Goal: Task Accomplishment & Management: Complete application form

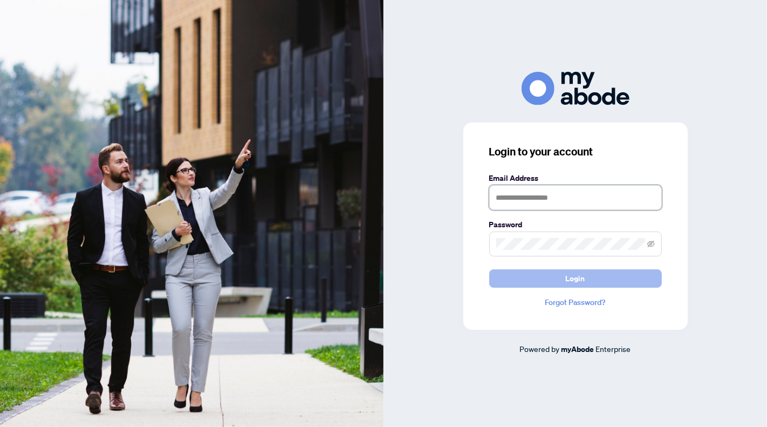
type input "**********"
click at [593, 275] on button "Login" at bounding box center [575, 278] width 173 height 18
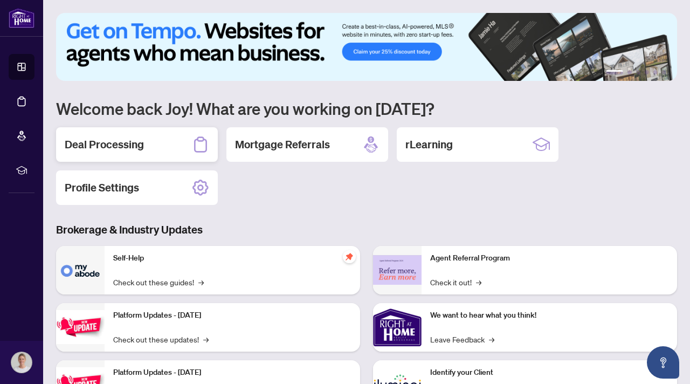
click at [135, 139] on h2 "Deal Processing" at bounding box center [104, 144] width 79 height 15
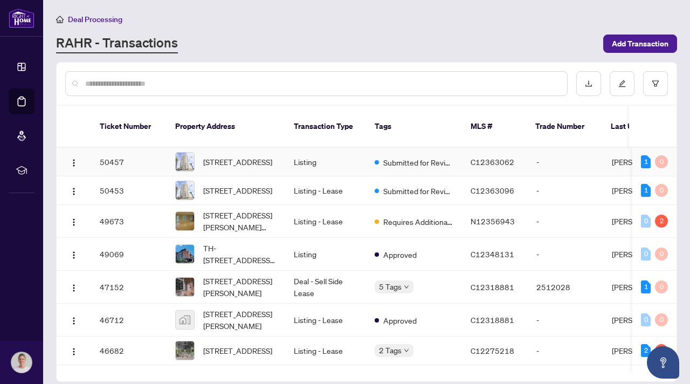
click at [373, 151] on td "Submitted for Review" at bounding box center [414, 162] width 96 height 29
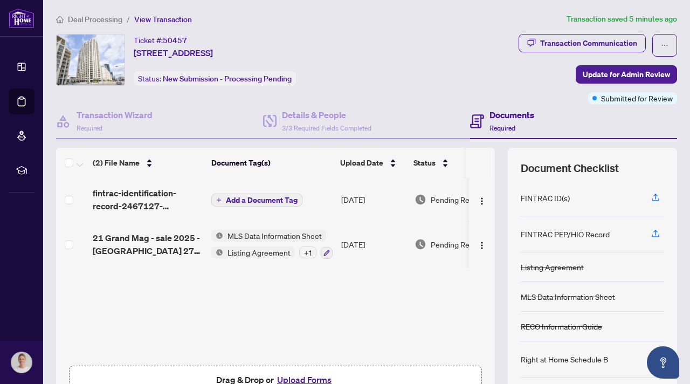
click at [253, 197] on span "Add a Document Tag" at bounding box center [262, 200] width 72 height 8
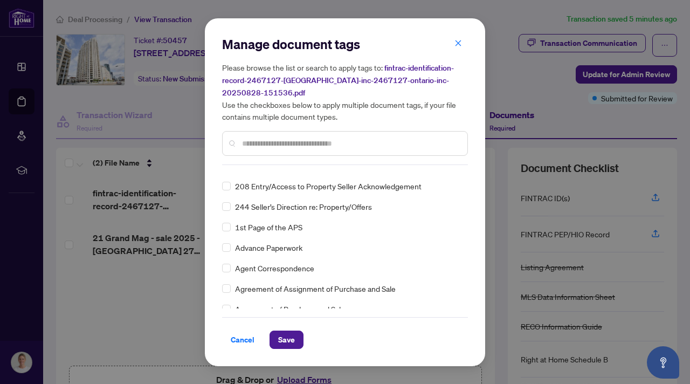
scroll to position [175, 0]
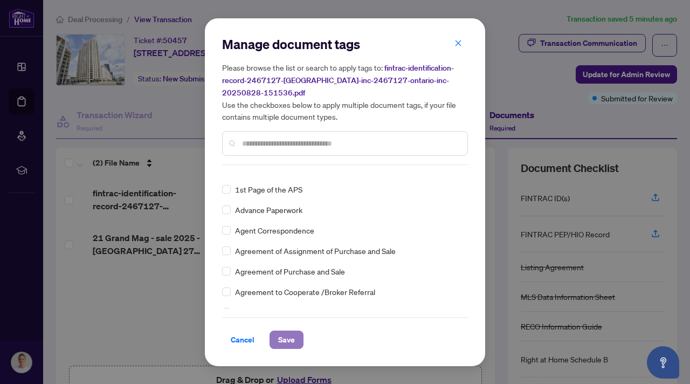
click at [287, 338] on span "Save" at bounding box center [286, 339] width 17 height 17
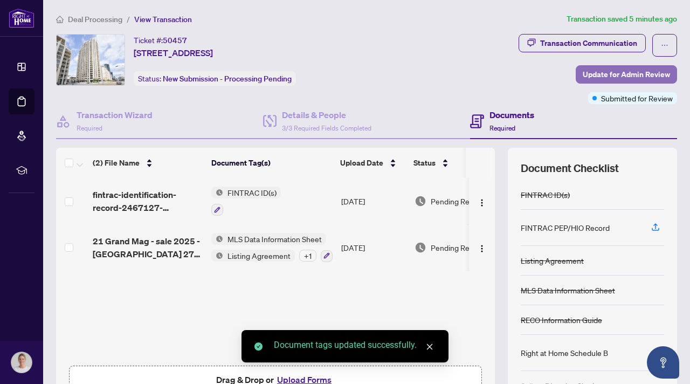
click at [626, 76] on span "Update for Admin Review" at bounding box center [626, 74] width 87 height 17
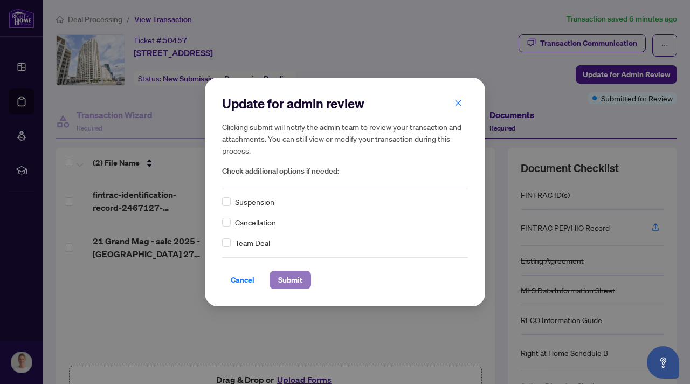
click at [294, 281] on span "Submit" at bounding box center [290, 279] width 24 height 17
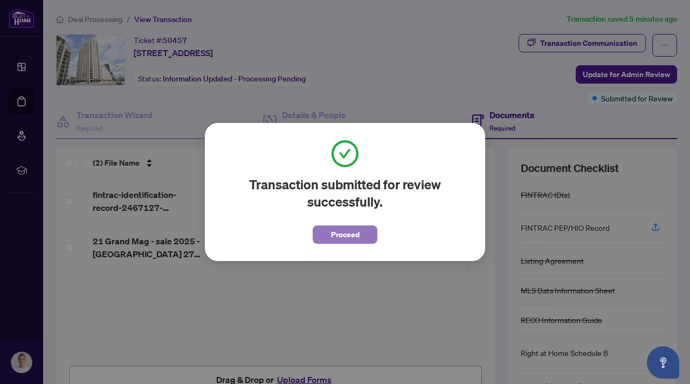
click at [354, 236] on span "Proceed" at bounding box center [345, 234] width 29 height 17
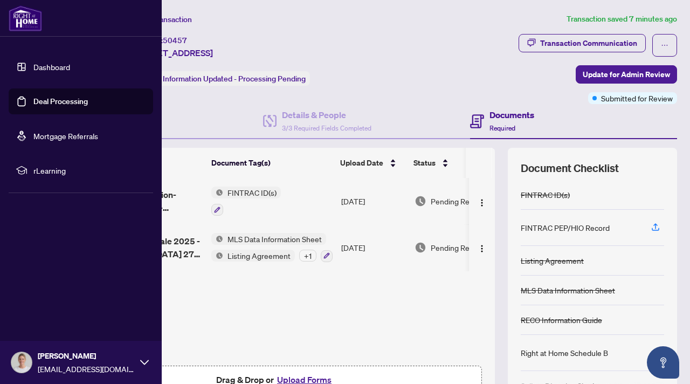
click at [29, 19] on img at bounding box center [25, 18] width 33 height 26
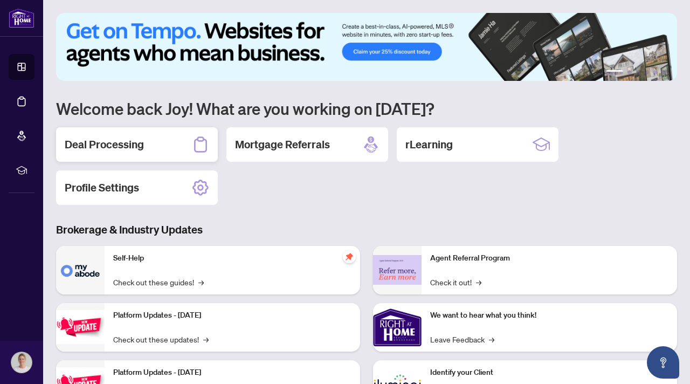
click at [141, 136] on div "Deal Processing" at bounding box center [137, 144] width 162 height 35
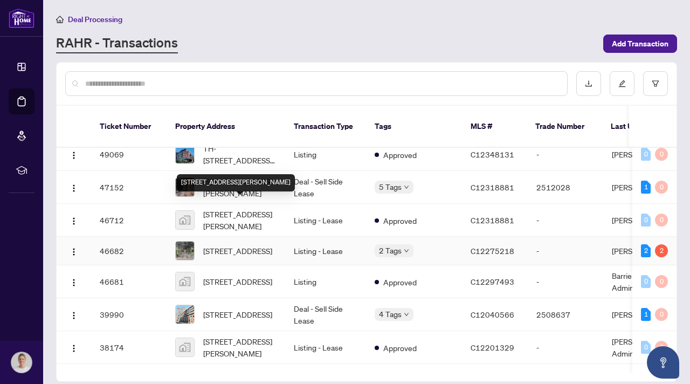
scroll to position [109, 0]
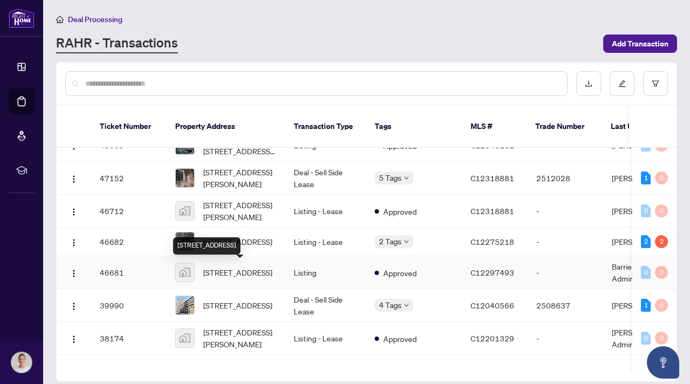
click at [241, 238] on div "[STREET_ADDRESS]" at bounding box center [206, 245] width 67 height 17
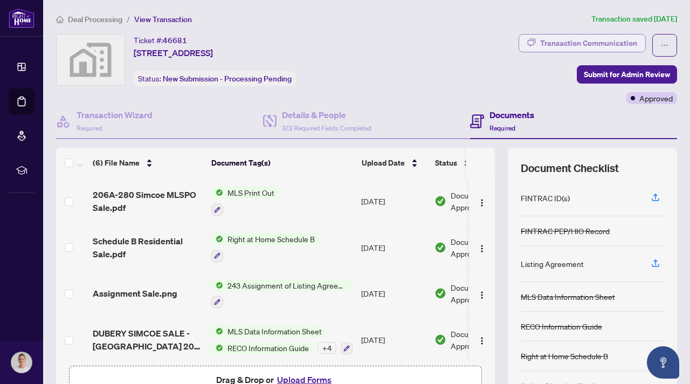
click at [574, 44] on div "Transaction Communication" at bounding box center [588, 43] width 97 height 17
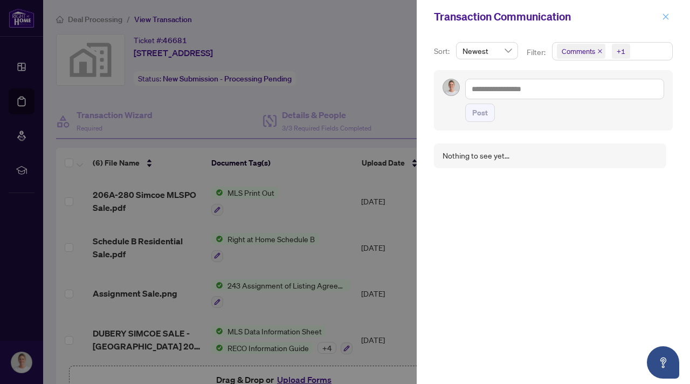
click at [667, 19] on icon "close" at bounding box center [666, 17] width 8 height 8
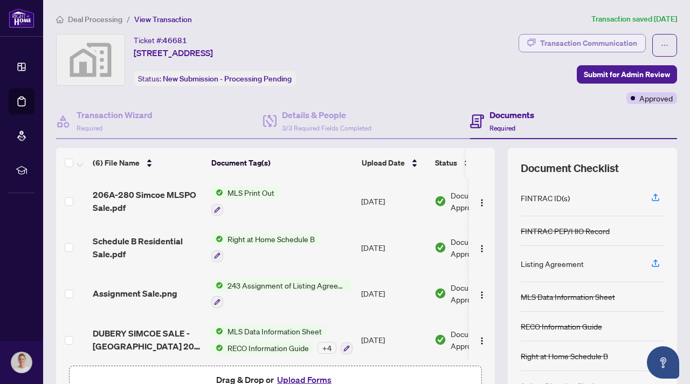
click at [550, 42] on div "Transaction Communication" at bounding box center [588, 43] width 97 height 17
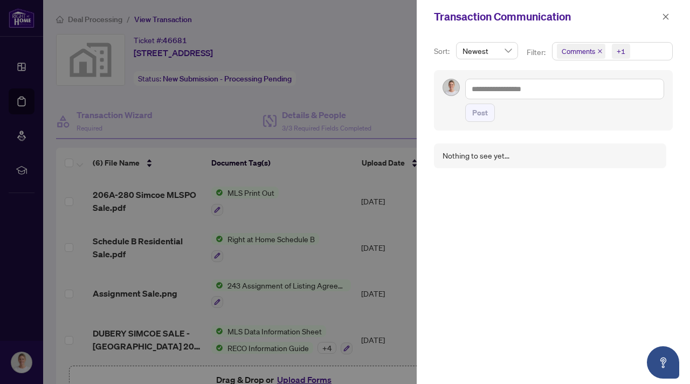
click at [506, 52] on span "Newest" at bounding box center [487, 51] width 49 height 16
click at [487, 92] on div "Oldest" at bounding box center [487, 90] width 44 height 12
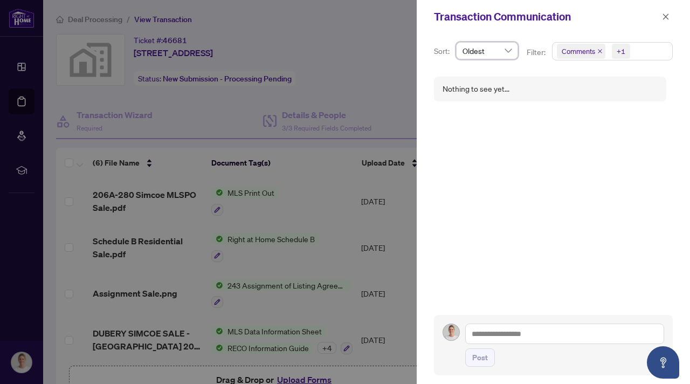
scroll to position [2, 0]
click at [666, 17] on icon "close" at bounding box center [666, 16] width 6 height 6
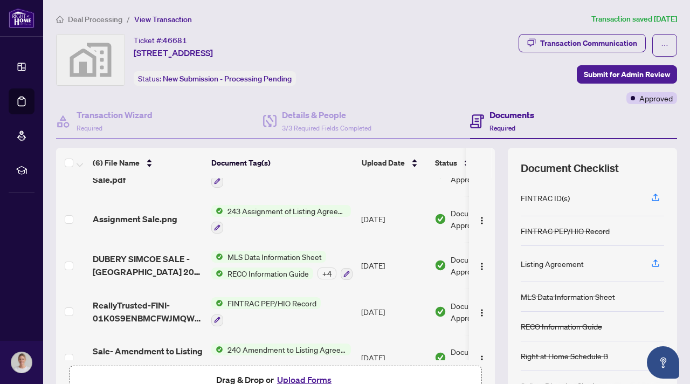
scroll to position [95, 0]
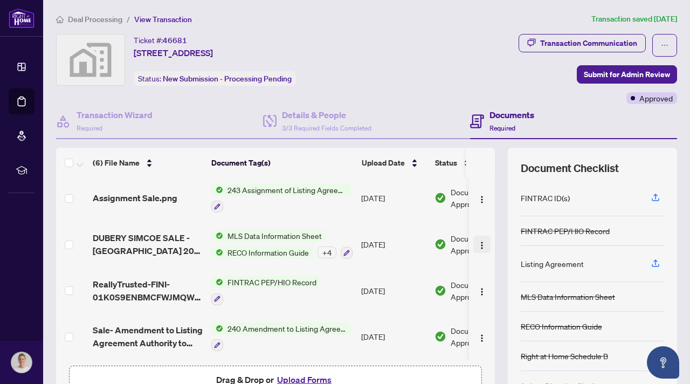
click at [479, 241] on img "button" at bounding box center [482, 245] width 9 height 9
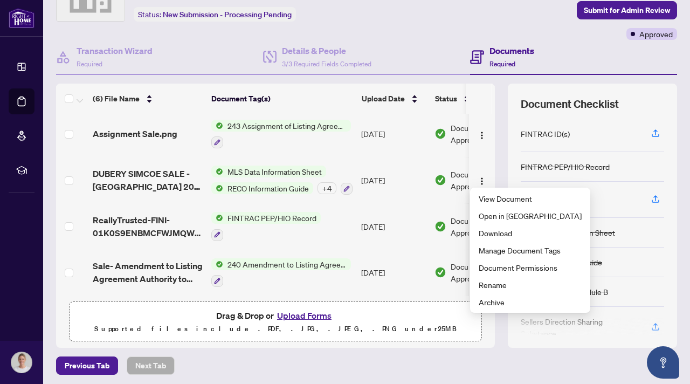
scroll to position [65, 0]
click at [330, 185] on div "+ 4" at bounding box center [327, 188] width 19 height 12
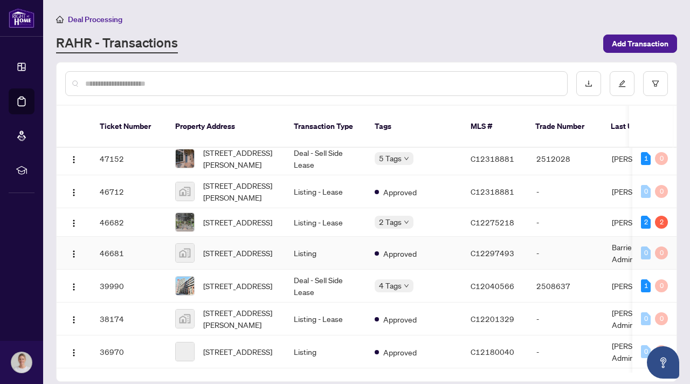
scroll to position [135, 0]
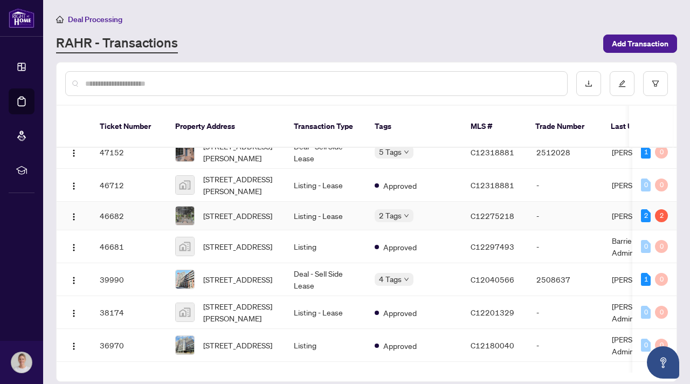
click at [326, 214] on td "Listing - Lease" at bounding box center [325, 216] width 81 height 29
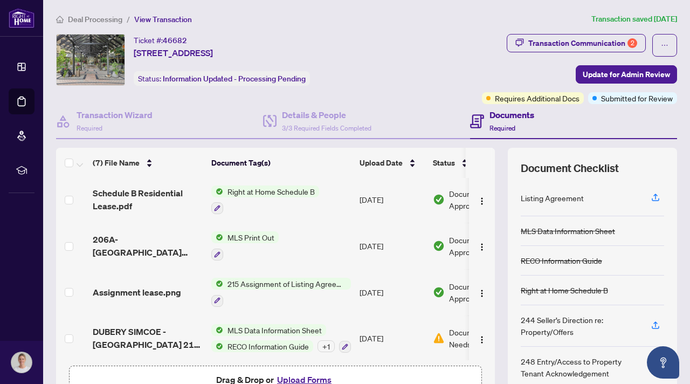
scroll to position [141, 0]
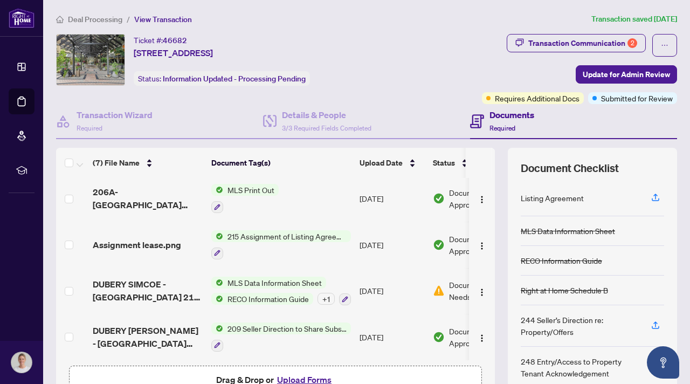
click at [325, 294] on div "+ 1" at bounding box center [326, 299] width 17 height 12
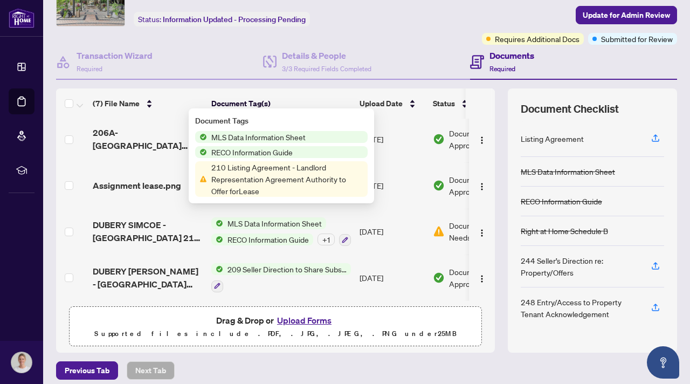
scroll to position [67, 0]
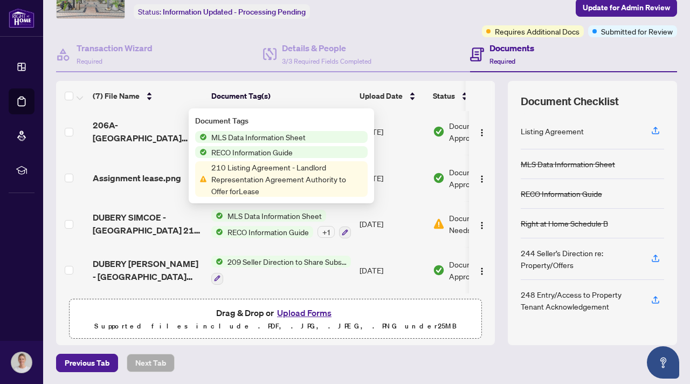
click at [312, 313] on button "Upload Forms" at bounding box center [304, 313] width 61 height 14
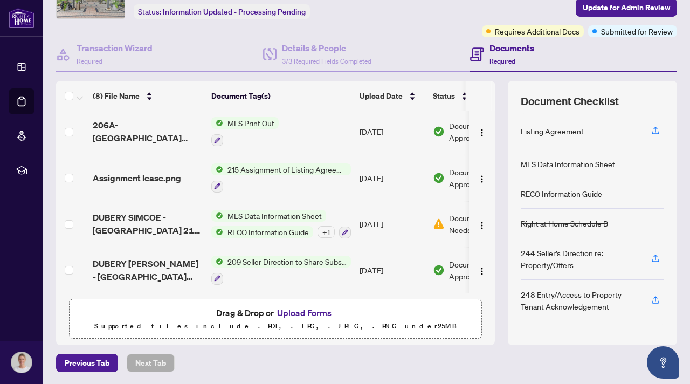
scroll to position [0, 0]
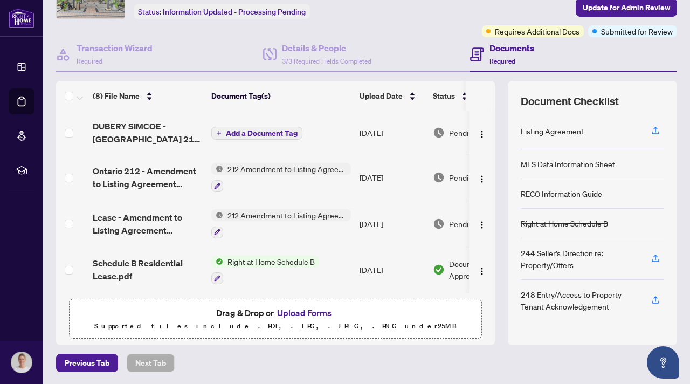
click at [266, 129] on span "Add a Document Tag" at bounding box center [262, 133] width 72 height 8
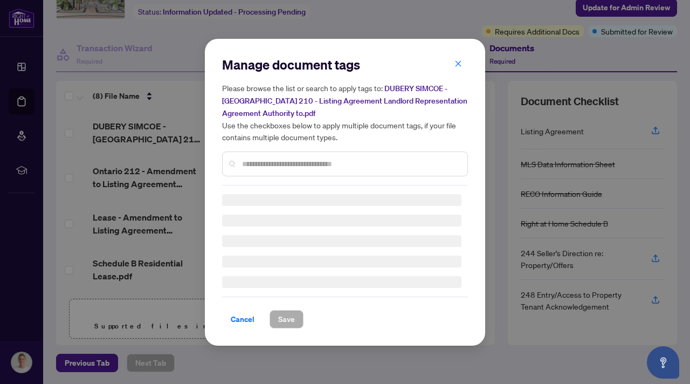
click at [267, 161] on div "Manage document tags Please browse the list or search to apply tags to: DUBERY …" at bounding box center [345, 120] width 246 height 129
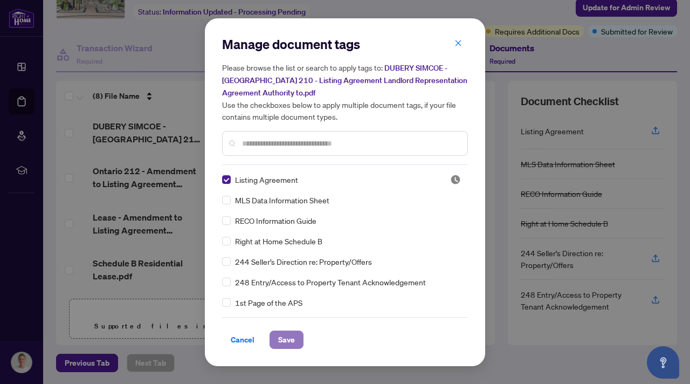
click at [289, 339] on span "Save" at bounding box center [286, 339] width 17 height 17
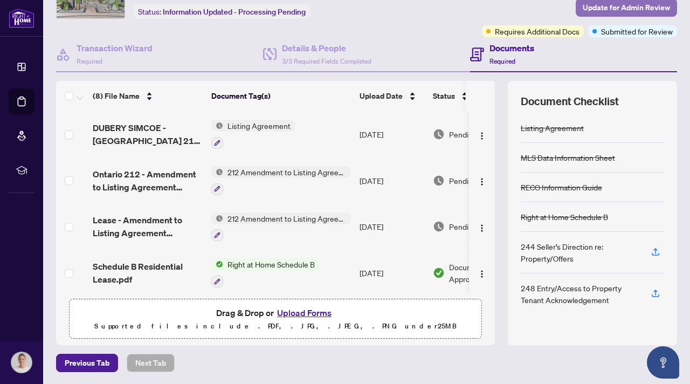
click at [616, 9] on span "Update for Admin Review" at bounding box center [626, 7] width 87 height 17
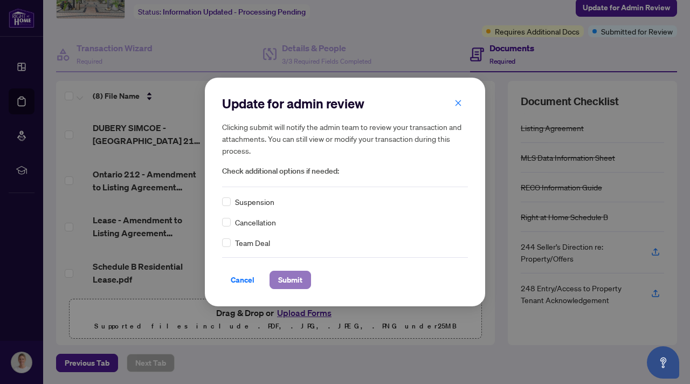
click at [297, 282] on span "Submit" at bounding box center [290, 279] width 24 height 17
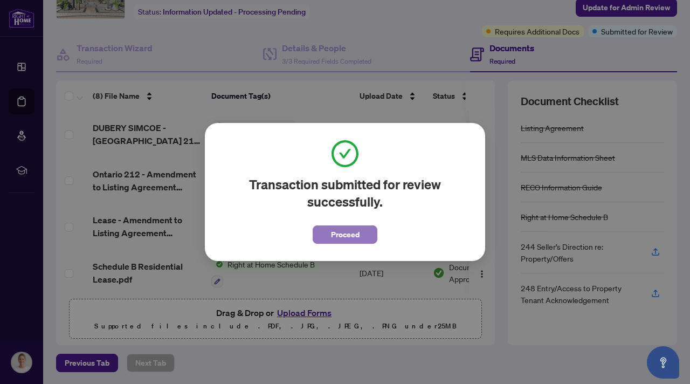
click at [362, 228] on button "Proceed" at bounding box center [345, 234] width 65 height 18
